Goal: Information Seeking & Learning: Learn about a topic

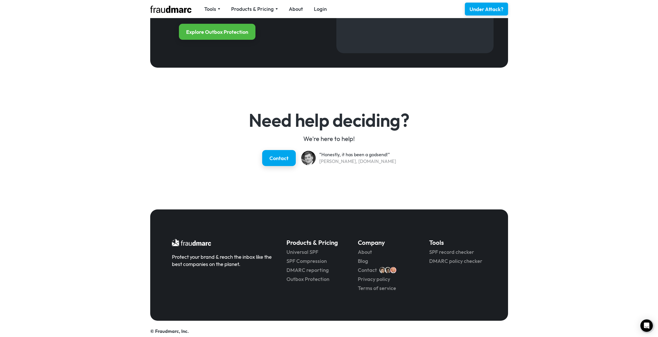
scroll to position [667, 0]
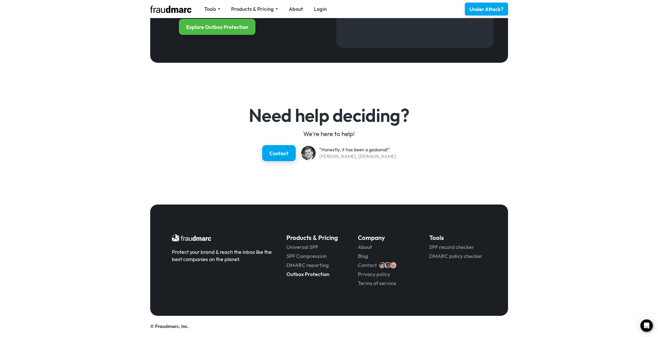
click at [313, 275] on link "Outbox Protection" at bounding box center [314, 274] width 57 height 7
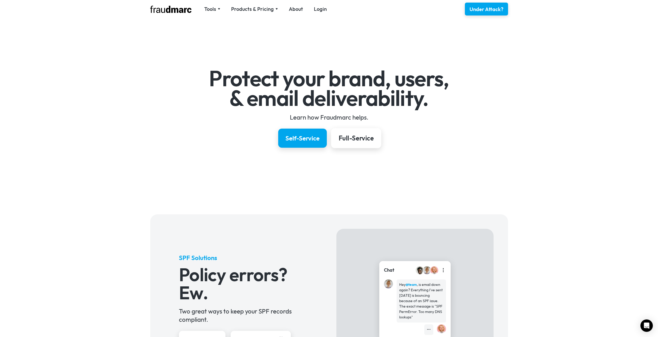
click at [353, 143] on link "Full-Service" at bounding box center [356, 138] width 50 height 20
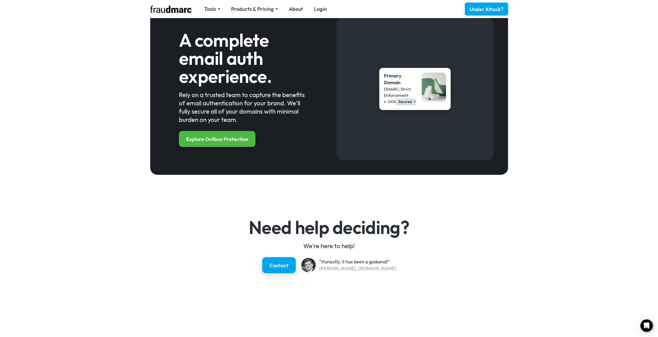
scroll to position [556, 0]
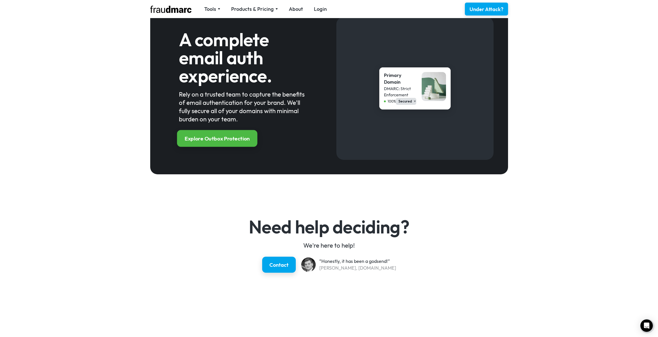
click at [233, 141] on div "Explore Outbox Protection" at bounding box center [217, 138] width 65 height 7
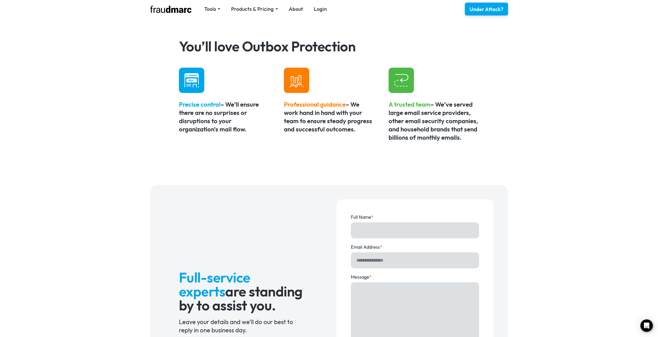
click at [549, 239] on div "**********" at bounding box center [329, 215] width 658 height 424
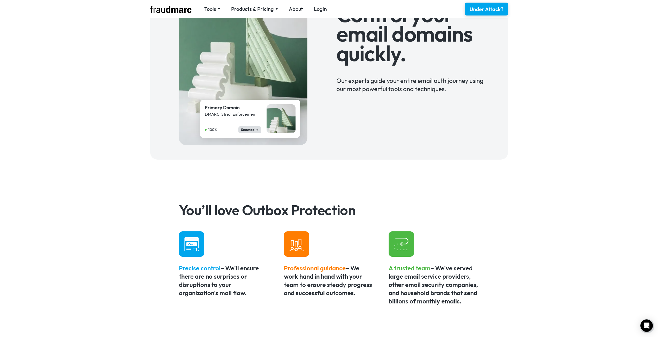
scroll to position [181, 0]
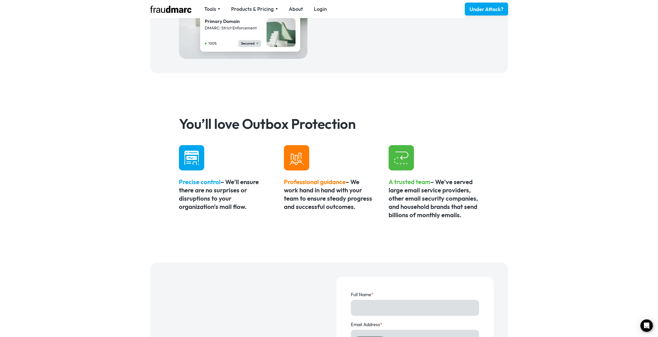
drag, startPoint x: 336, startPoint y: 185, endPoint x: 463, endPoint y: 215, distance: 130.7
click at [463, 215] on div "Precise control – We'll ensure there are no surprises or disruptions to your or…" at bounding box center [329, 182] width 300 height 74
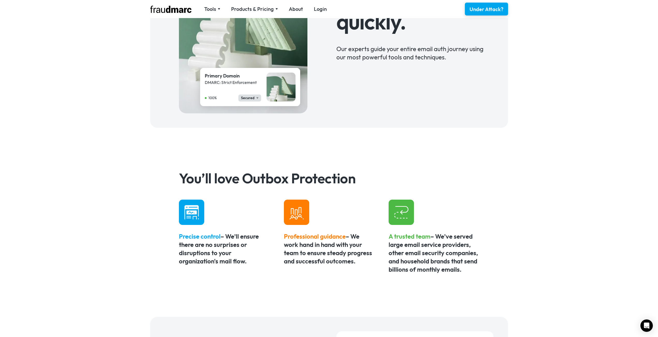
scroll to position [0, 0]
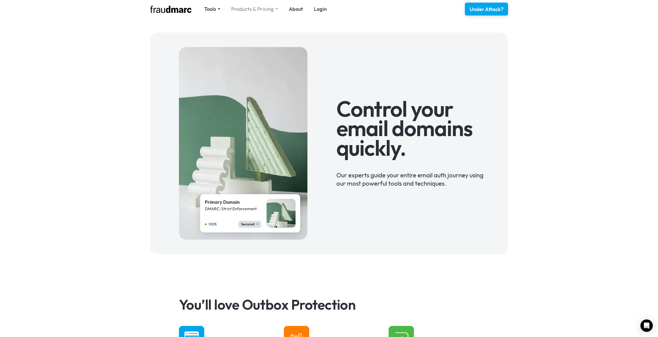
click at [271, 10] on div "Products & Pricing" at bounding box center [252, 8] width 43 height 7
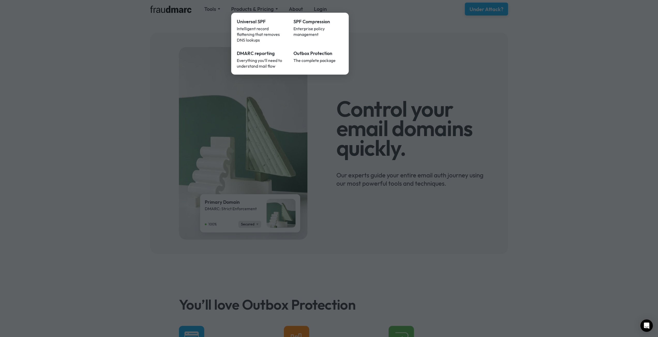
click at [463, 115] on div at bounding box center [329, 168] width 658 height 337
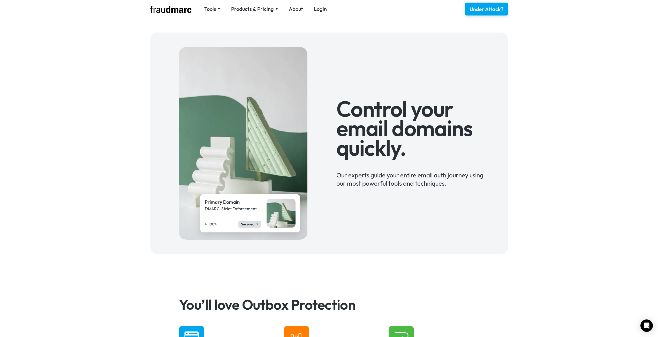
click at [222, 4] on div "Tools SPF Record Check Inspect any domain's SPF record and learn how to fix it …" at bounding box center [329, 9] width 372 height 18
click at [218, 6] on div "Tools" at bounding box center [212, 8] width 16 height 7
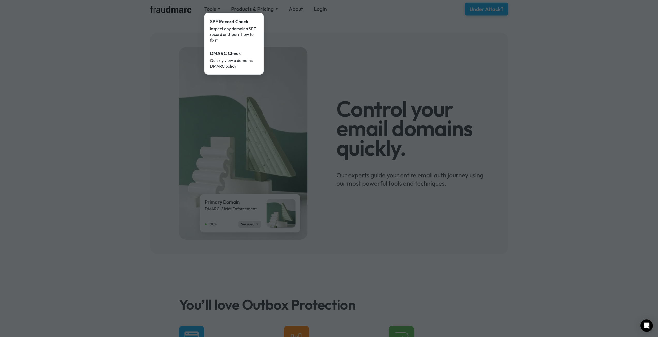
click at [242, 7] on div at bounding box center [329, 168] width 658 height 337
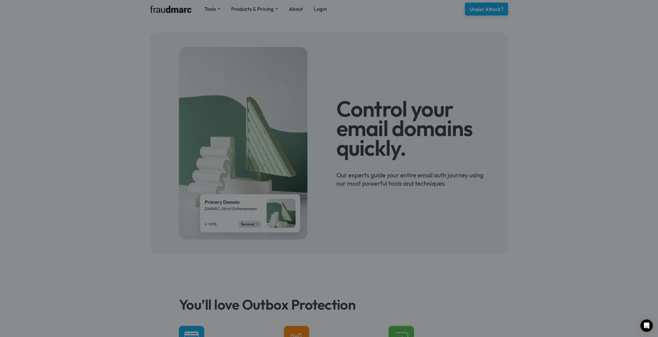
click at [244, 8] on div at bounding box center [329, 168] width 658 height 337
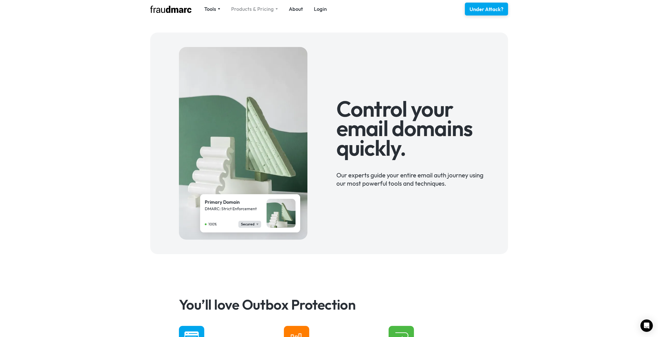
click at [245, 8] on div "Products & Pricing" at bounding box center [252, 8] width 43 height 7
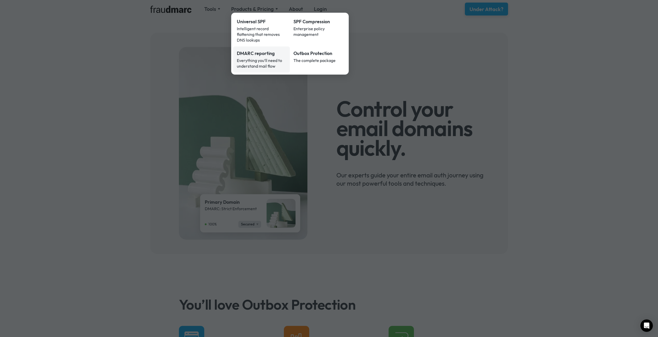
click at [259, 50] on div "DMARC reporting" at bounding box center [262, 53] width 50 height 7
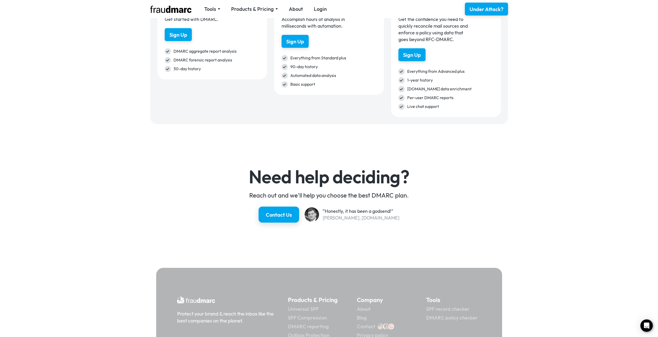
scroll to position [863, 0]
